Goal: Task Accomplishment & Management: Complete application form

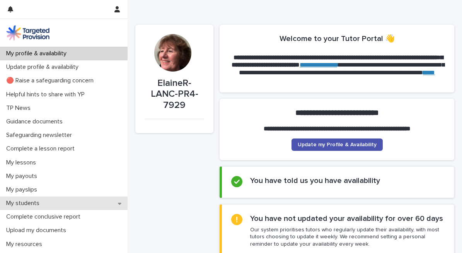
click at [38, 201] on p "My students" at bounding box center [24, 203] width 43 height 7
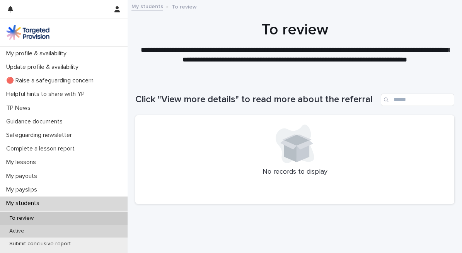
click at [35, 229] on div "Active" at bounding box center [64, 231] width 128 height 13
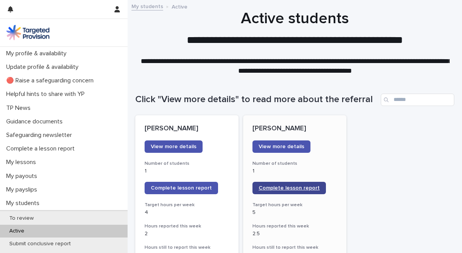
click at [291, 187] on span "Complete lesson report" at bounding box center [289, 187] width 61 height 5
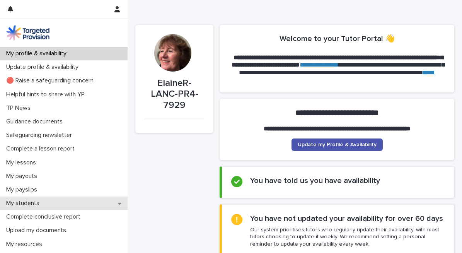
click at [75, 202] on div "My students" at bounding box center [64, 204] width 128 height 14
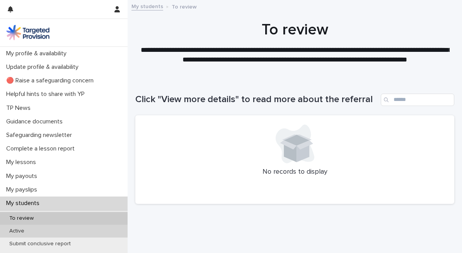
click at [44, 229] on div "Active" at bounding box center [64, 231] width 128 height 13
